Goal: Task Accomplishment & Management: Manage account settings

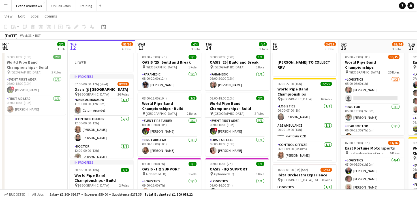
scroll to position [169, 0]
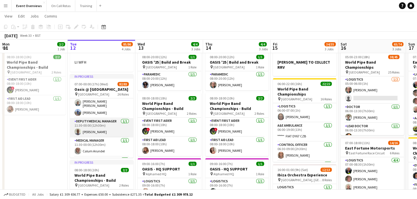
click at [108, 129] on app-card-role "Deputy Medical Manager [DATE] 11:30-00:00 (12h30m) [PERSON_NAME]" at bounding box center [101, 127] width 63 height 19
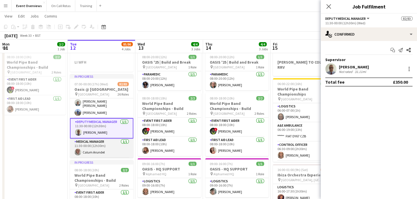
click at [94, 148] on app-card-role "Medical Manager [DATE] 11:30-00:00 (12h30m) Calum Arundel" at bounding box center [101, 148] width 63 height 19
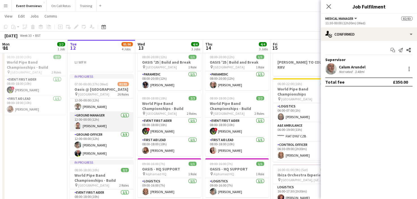
click at [93, 123] on app-card-role "Ground Manager [DATE] 12:00-00:00 (12h) [PERSON_NAME]" at bounding box center [101, 121] width 63 height 19
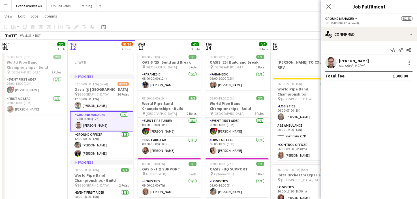
scroll to position [260, 0]
click at [411, 64] on div at bounding box center [409, 62] width 7 height 7
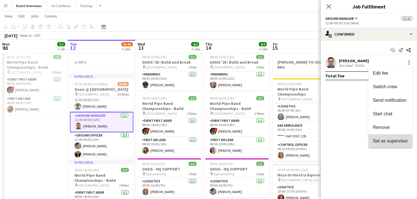
click at [392, 141] on span "Set as supervisor" at bounding box center [390, 141] width 35 height 5
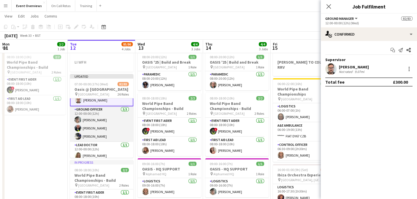
click at [109, 121] on app-card-role "Ground Officer [DATE] 12:00-00:00 (12h) [PERSON_NAME] [PERSON_NAME] [PERSON_NAM…" at bounding box center [101, 124] width 63 height 36
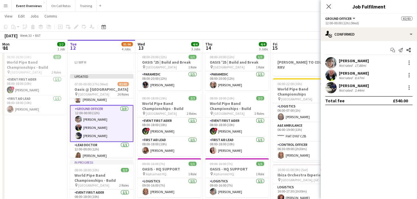
scroll to position [286, 0]
click at [408, 65] on div at bounding box center [409, 62] width 7 height 7
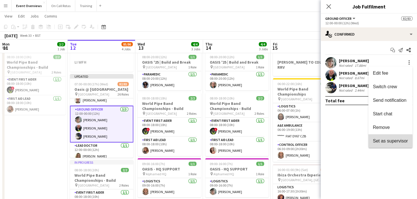
click at [389, 141] on span "Set as supervisor" at bounding box center [390, 141] width 35 height 5
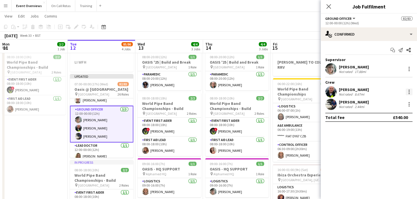
click at [409, 90] on div at bounding box center [409, 90] width 1 height 1
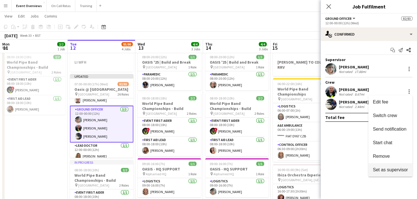
click at [383, 170] on span "Set as supervisor" at bounding box center [390, 170] width 35 height 5
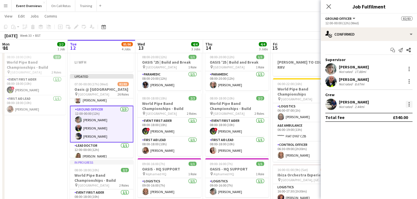
click at [408, 104] on div at bounding box center [409, 104] width 7 height 7
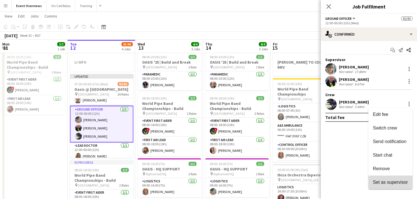
click at [388, 182] on span "Set as supervisor" at bounding box center [390, 182] width 35 height 5
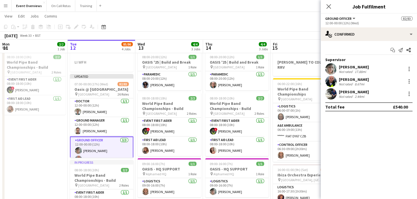
scroll to position [255, 0]
click at [101, 125] on app-card-role "Ground Manager [DATE] 12:00-00:00 (12h) [PERSON_NAME]" at bounding box center [101, 127] width 63 height 19
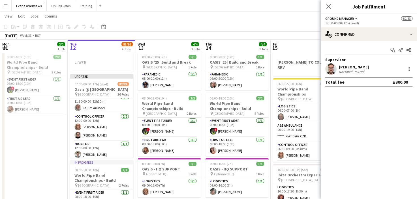
scroll to position [206, 0]
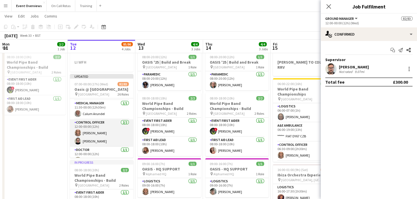
click at [92, 123] on app-card-role "Control Officer [DATE] 12:00-00:00 (12h) [PERSON_NAME] [PERSON_NAME]" at bounding box center [101, 132] width 63 height 27
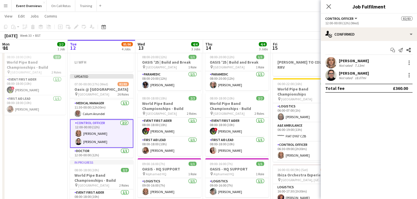
click at [408, 67] on div "[PERSON_NAME] Not rated 7.13mi" at bounding box center [369, 62] width 96 height 11
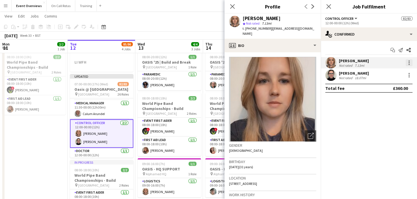
click at [409, 65] on div at bounding box center [409, 64] width 1 height 1
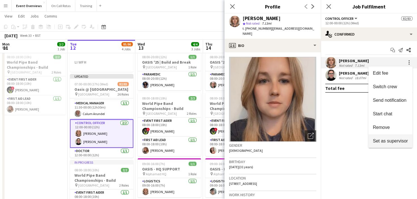
click at [394, 142] on span "Set as supervisor" at bounding box center [390, 141] width 35 height 5
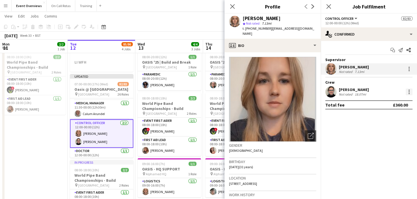
click at [408, 92] on div at bounding box center [409, 92] width 7 height 7
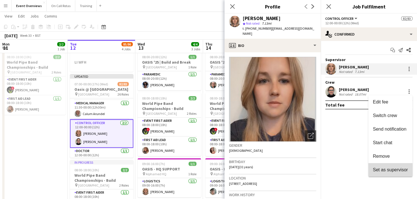
click at [383, 170] on span "Set as supervisor" at bounding box center [390, 170] width 35 height 5
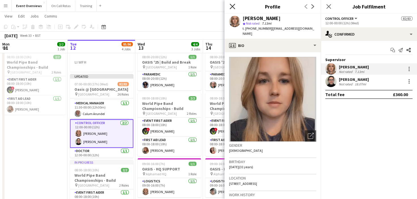
click at [231, 4] on icon "Close pop-in" at bounding box center [232, 6] width 5 height 5
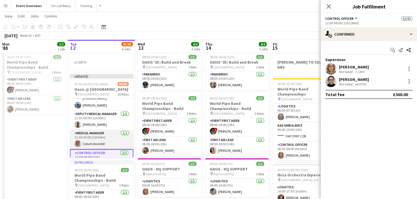
scroll to position [177, 0]
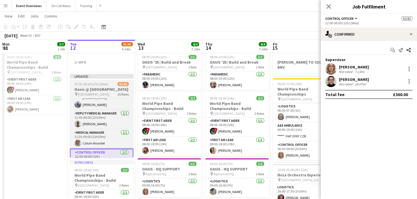
click at [92, 82] on app-job-card "Updated 07:00-00:00 (17h) (Wed) 82/83 Oasis @ [GEOGRAPHIC_DATA] pin [GEOGRAPHIC…" at bounding box center [101, 116] width 63 height 84
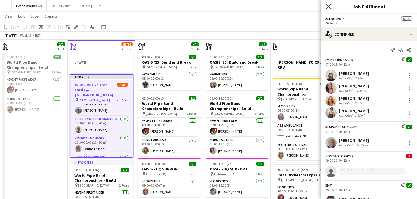
click at [326, 6] on icon "Close pop-in" at bounding box center [328, 6] width 5 height 5
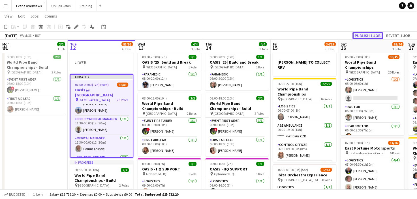
click at [374, 36] on button "Publish 1 job" at bounding box center [368, 35] width 30 height 7
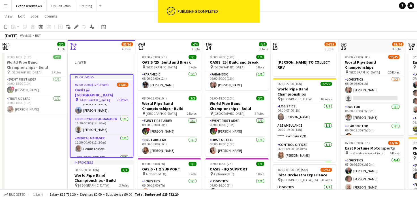
click at [45, 151] on app-date-cell "08:00-18:00 (10h) 2/2 World Pipe Band Championships - Build pin Glasgow Green 2…" at bounding box center [34, 184] width 68 height 270
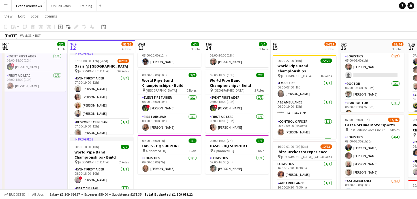
scroll to position [37, 0]
drag, startPoint x: 207, startPoint y: 22, endPoint x: 158, endPoint y: 16, distance: 49.1
drag, startPoint x: 158, startPoint y: 16, endPoint x: 146, endPoint y: 16, distance: 12.2
click at [146, 16] on app-page-menu "View Day view expanded Day view collapsed Month view Date picker Jump to [DATE]…" at bounding box center [208, 16] width 417 height 11
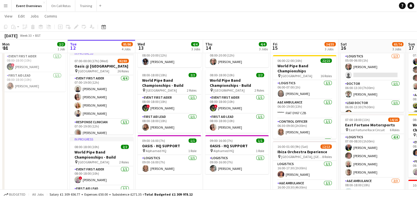
click at [251, 17] on app-page-menu "View Day view expanded Day view collapsed Month view Date picker Jump to [DATE]…" at bounding box center [208, 16] width 417 height 11
click at [5, 8] on button "Menu" at bounding box center [5, 5] width 11 height 11
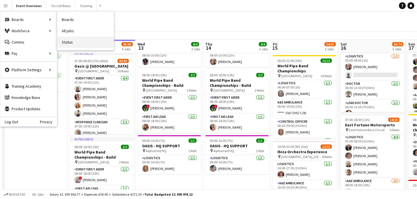
click at [76, 42] on link "Status" at bounding box center [85, 42] width 57 height 11
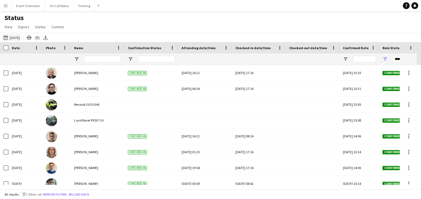
click at [10, 35] on button "[DATE] to [DATE] [DATE]" at bounding box center [11, 37] width 19 height 7
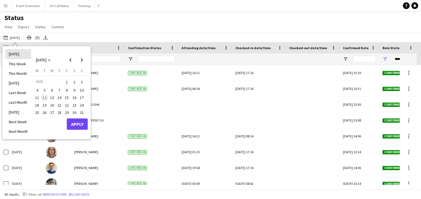
click at [15, 53] on li "[DATE]" at bounding box center [18, 54] width 26 height 10
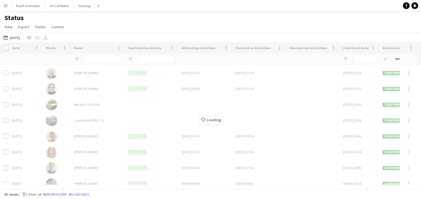
type input "***"
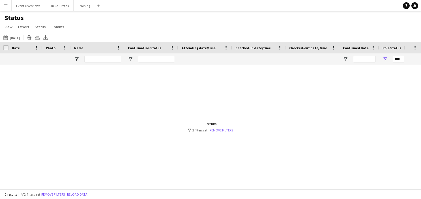
click at [215, 131] on link "Remove filters" at bounding box center [222, 130] width 24 height 4
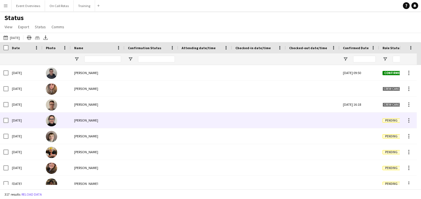
scroll to position [16, 0]
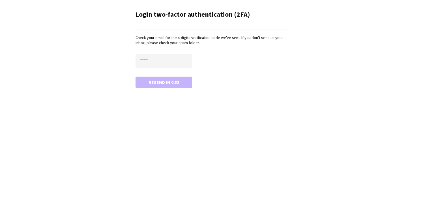
click at [256, 119] on div "Login two-factor authentication (2FA) Check your email for the 4-digits verific…" at bounding box center [210, 99] width 421 height 199
click at [176, 62] on input "text" at bounding box center [164, 61] width 57 height 14
paste input "****"
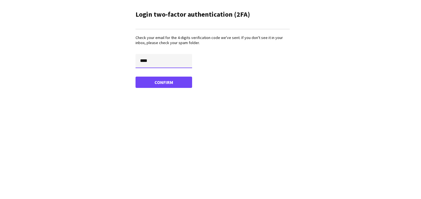
type input "****"
click at [136, 77] on button "Confirm" at bounding box center [164, 82] width 57 height 11
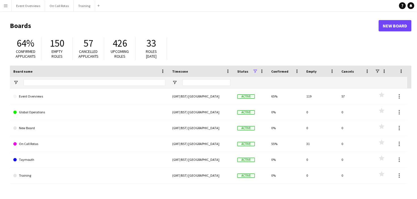
click at [241, 35] on div "64% Confirmed applicants 150 Empty roles 57 Cancelled applicants 426 Upcoming r…" at bounding box center [211, 50] width 402 height 31
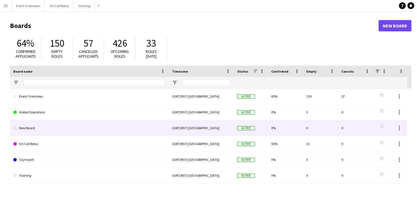
click at [144, 131] on link "New Board" at bounding box center [89, 128] width 152 height 16
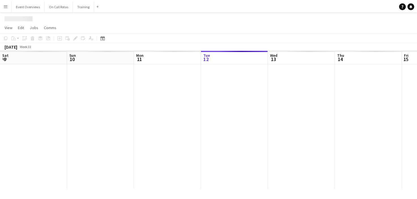
scroll to position [0, 135]
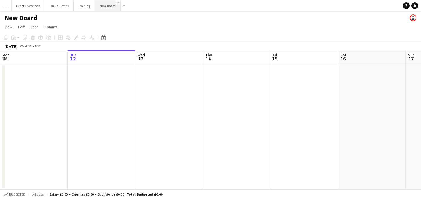
click at [117, 3] on app-icon "Close" at bounding box center [118, 2] width 2 height 2
